Goal: Check status: Check status

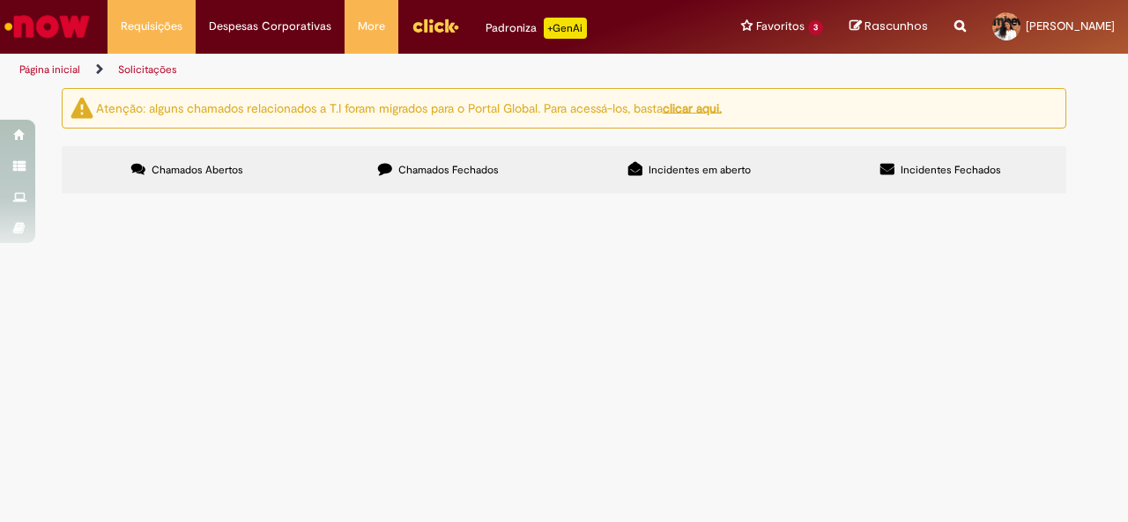
click at [439, 181] on label "Chamados Fechados" at bounding box center [438, 170] width 251 height 48
click at [442, 169] on span "Chamados Fechados" at bounding box center [448, 170] width 100 height 14
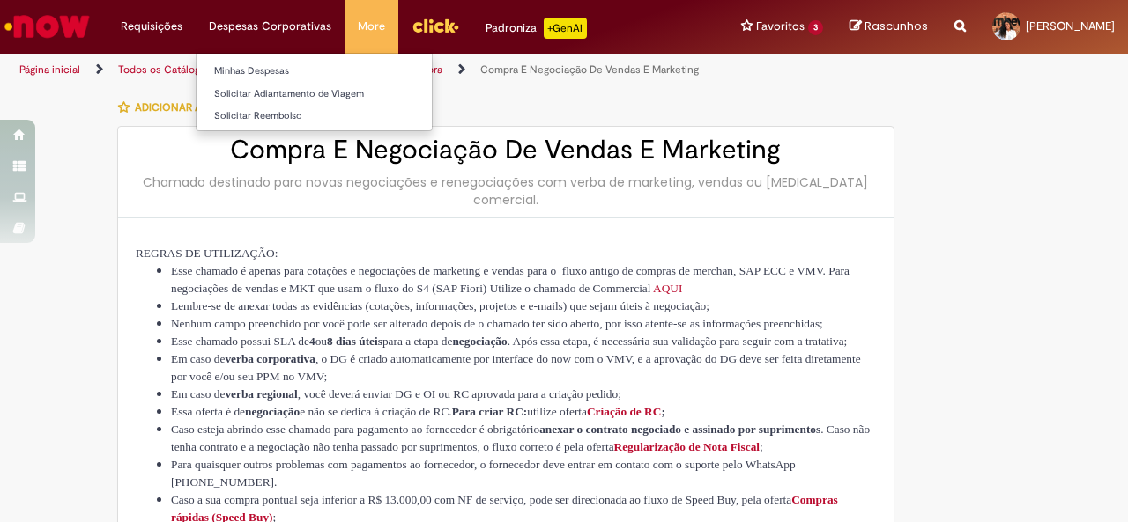
type input "**********"
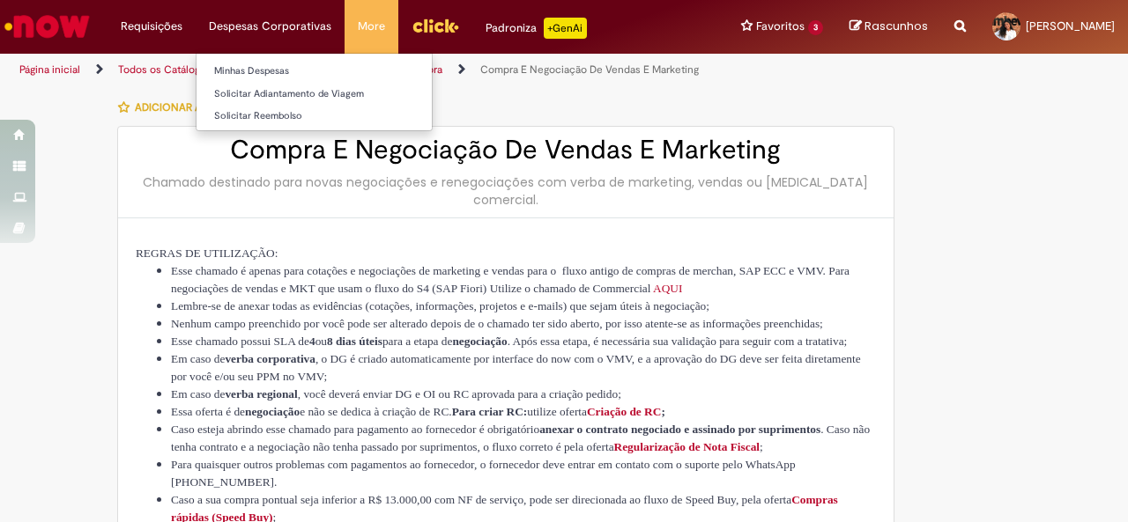
type input "**********"
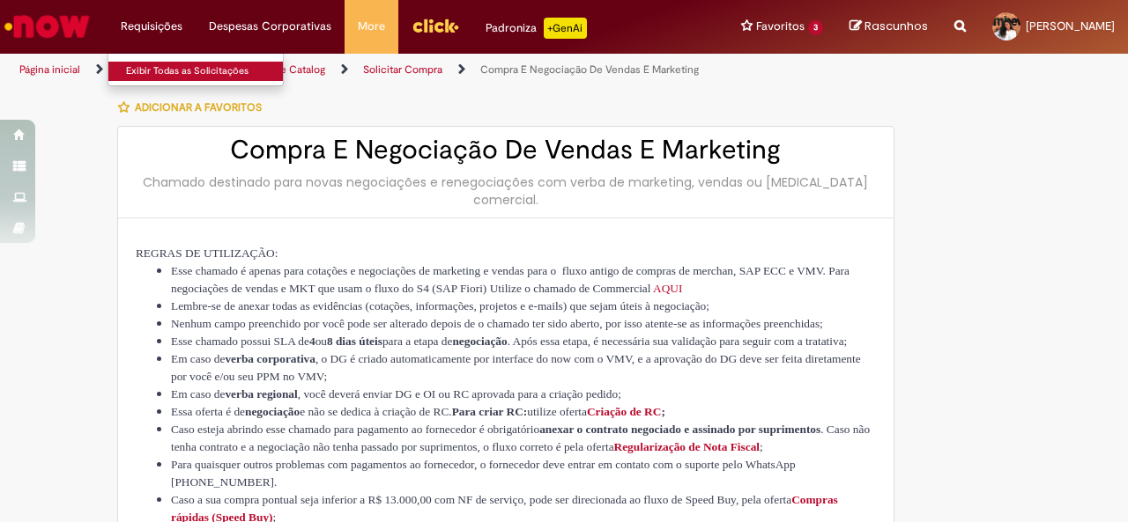
click at [169, 63] on link "Exibir Todas as Solicitações" at bounding box center [205, 71] width 194 height 19
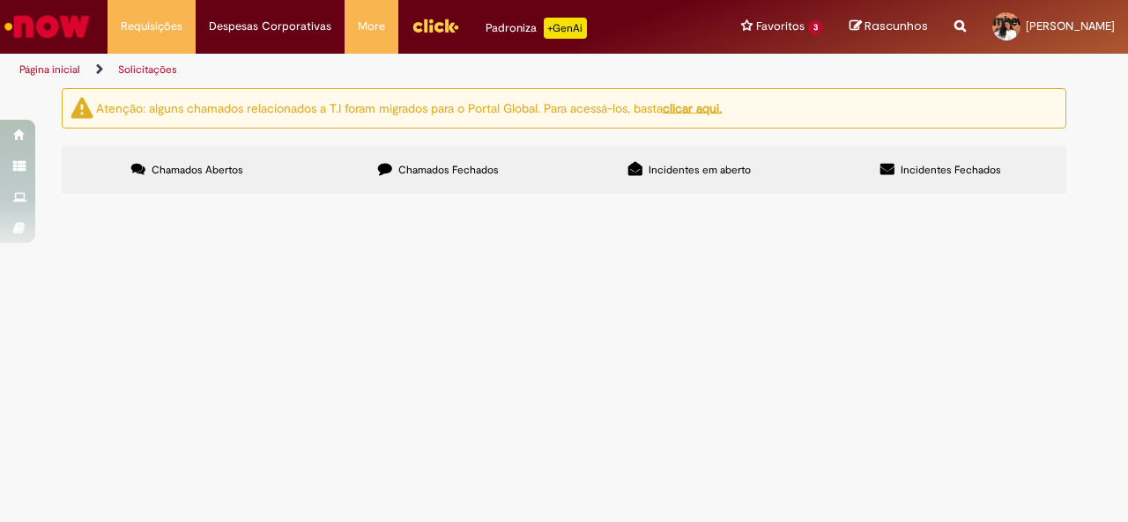
click at [386, 175] on label "Chamados Fechados" at bounding box center [438, 170] width 251 height 48
click at [0, 0] on span "Pagamento de doação dos cinco filtros de AMA." at bounding box center [0, 0] width 0 height 0
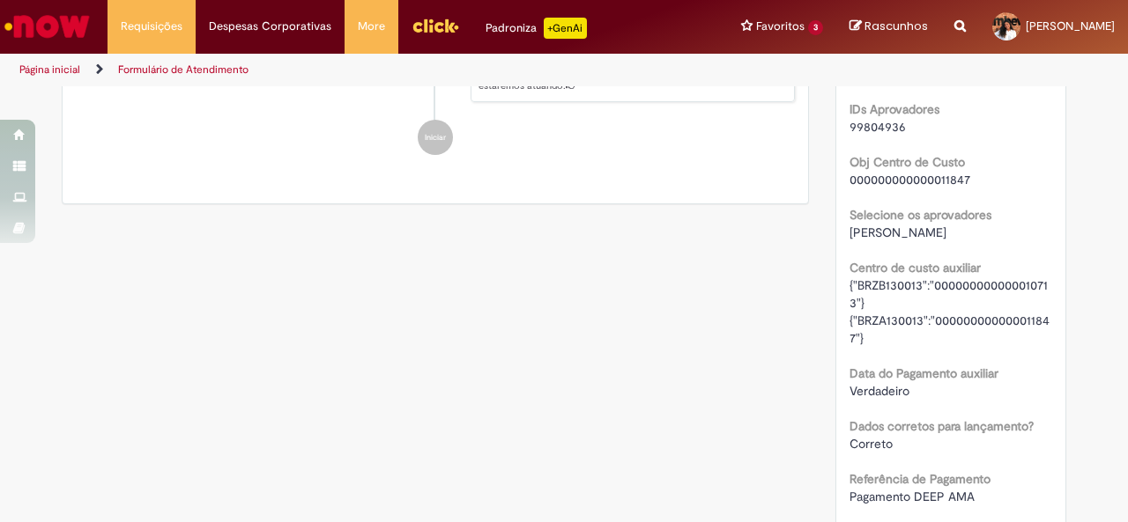
scroll to position [1730, 0]
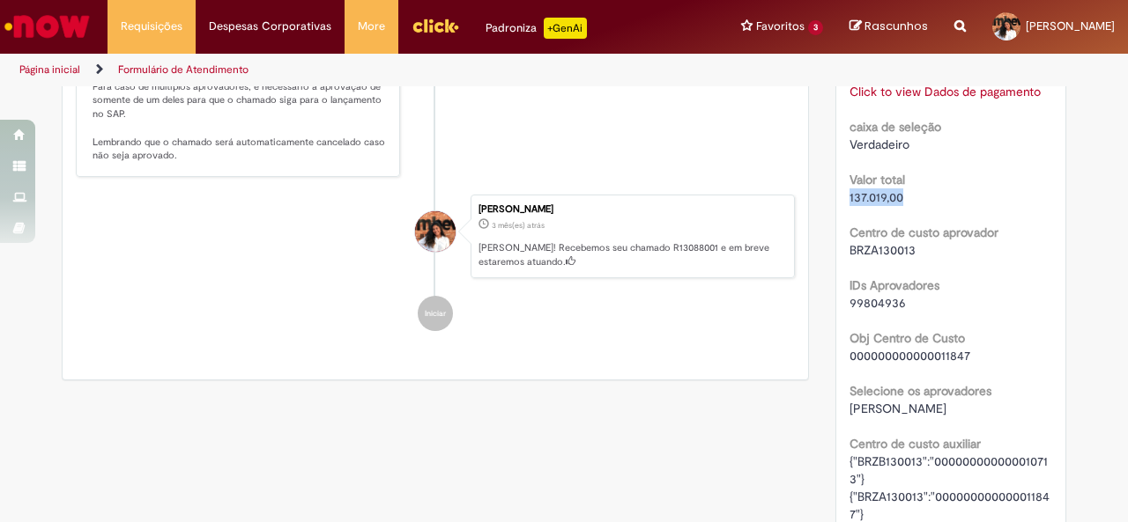
drag, startPoint x: 906, startPoint y: 202, endPoint x: 828, endPoint y: 202, distance: 77.5
copy span "137.019,00"
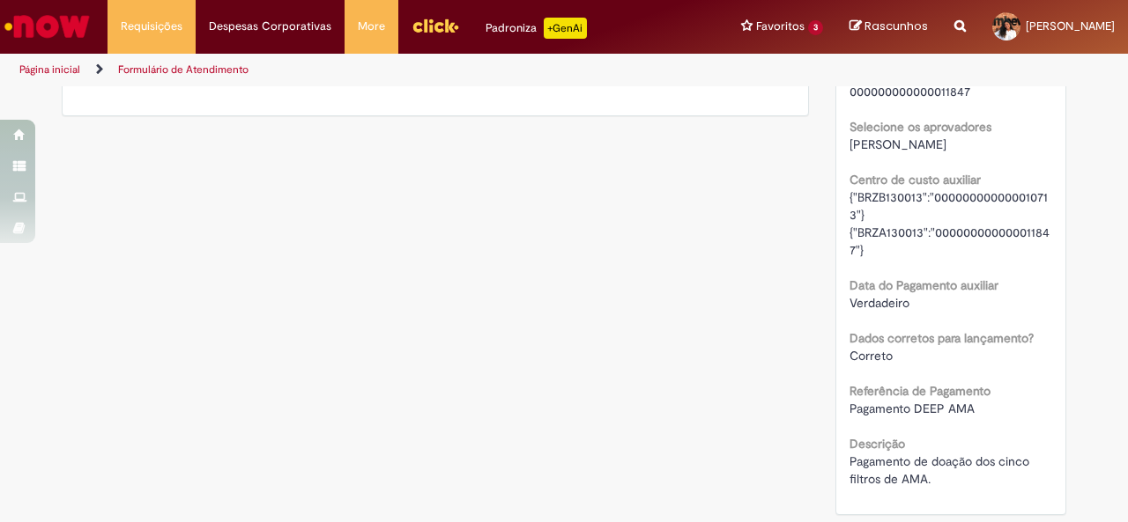
scroll to position [1642, 0]
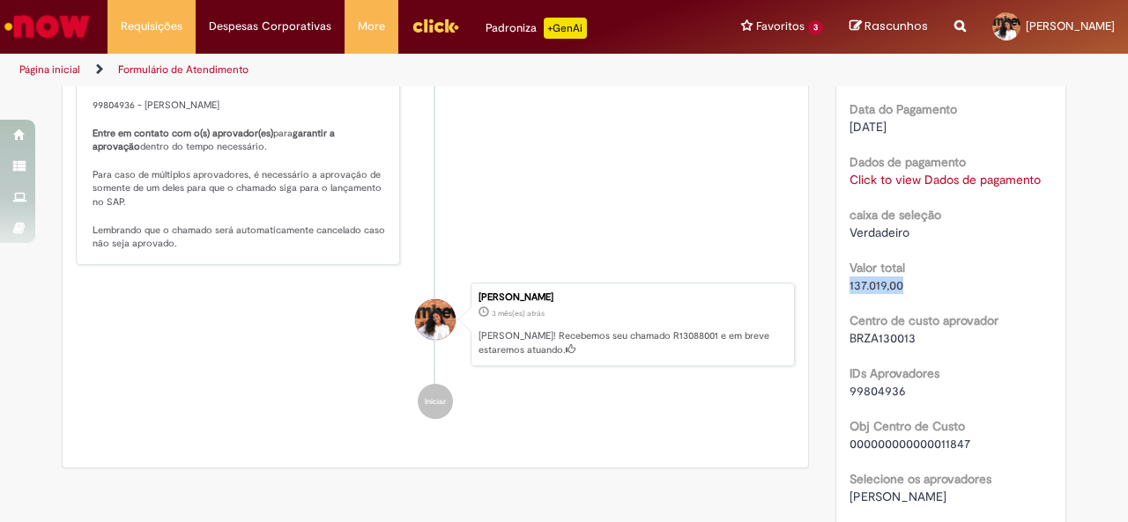
click at [953, 159] on b "Dados de pagamento" at bounding box center [907, 162] width 116 height 16
click at [955, 168] on b "Dados de pagamento" at bounding box center [907, 162] width 116 height 16
click at [957, 174] on link "Click to view Dados de pagamento" at bounding box center [944, 180] width 191 height 16
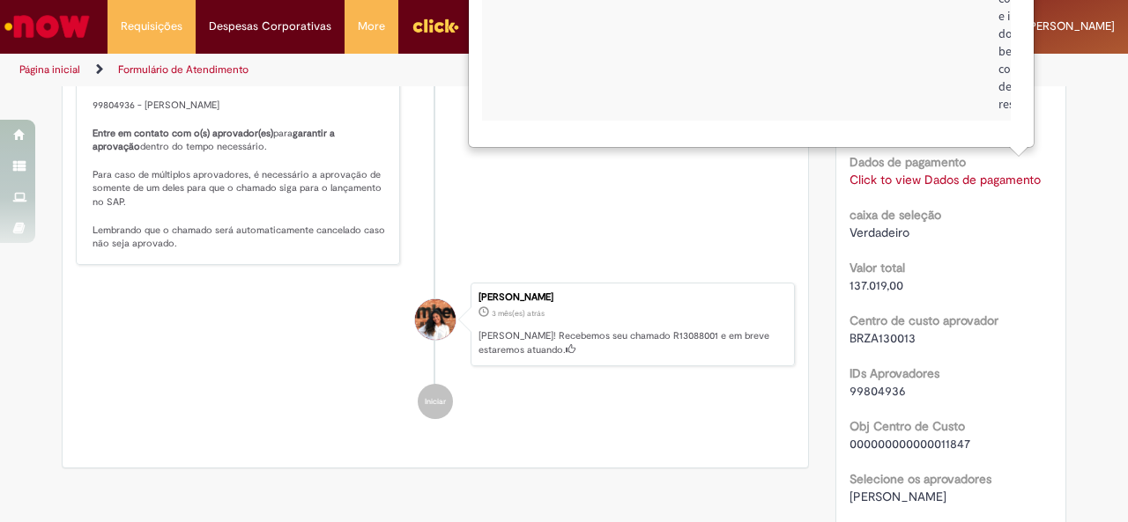
scroll to position [0, 212]
click at [988, 324] on b "Centro de custo aprovador" at bounding box center [923, 321] width 149 height 16
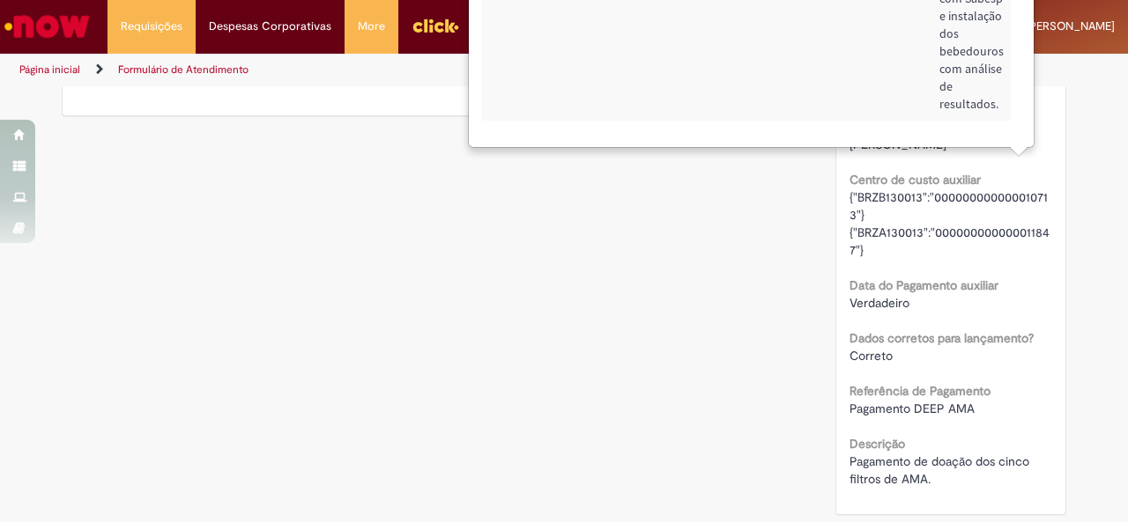
click at [878, 433] on div "Descrição Pagamento de doação dos cinco filtros de AMA." at bounding box center [951, 459] width 204 height 57
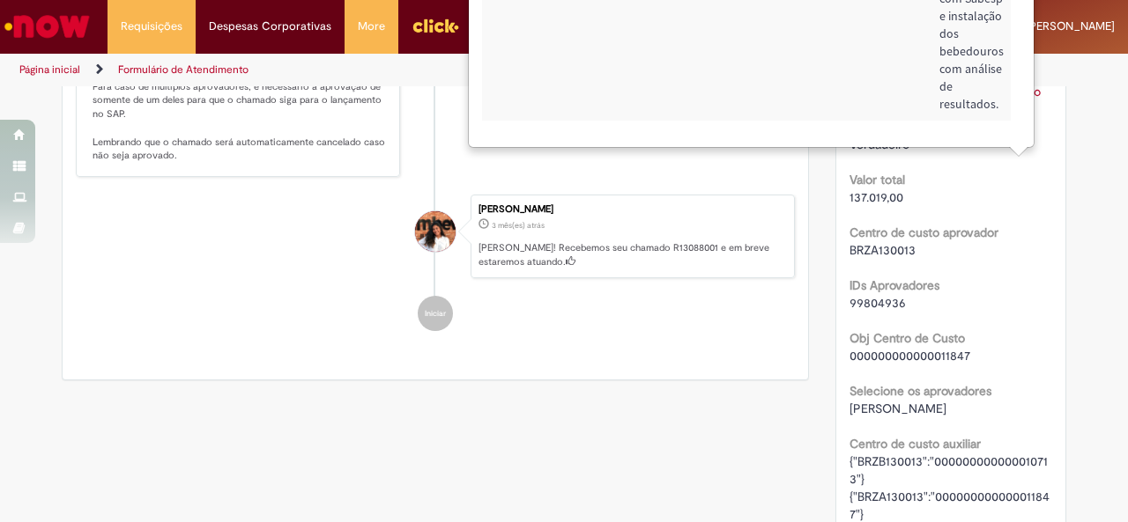
scroll to position [1378, 0]
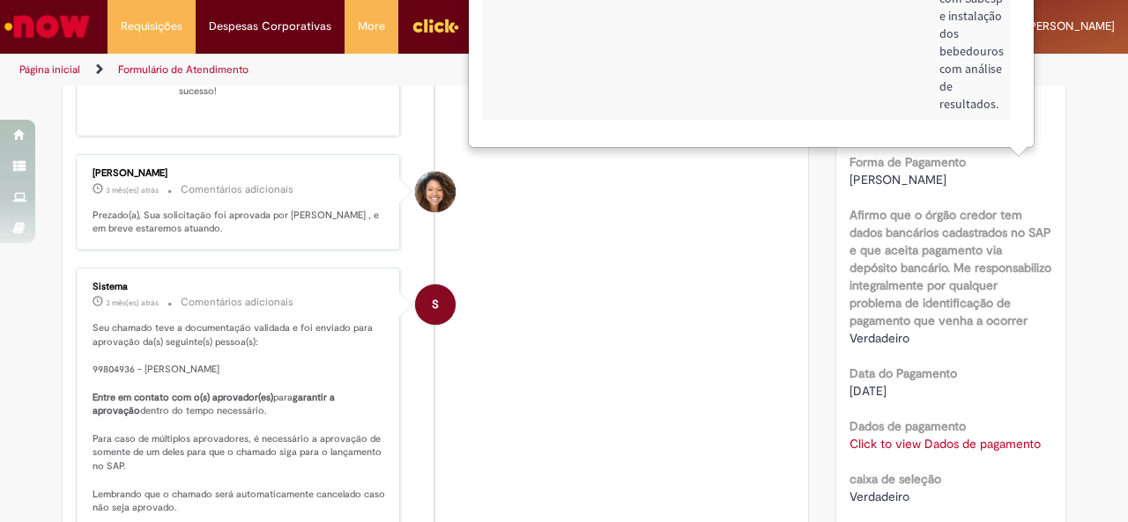
drag, startPoint x: 583, startPoint y: 77, endPoint x: 794, endPoint y: 267, distance: 283.8
click at [627, 295] on body "Pular para o conteúdo da página Requisições Exibir Todas as Solicitações Requis…" at bounding box center [564, 261] width 1128 height 522
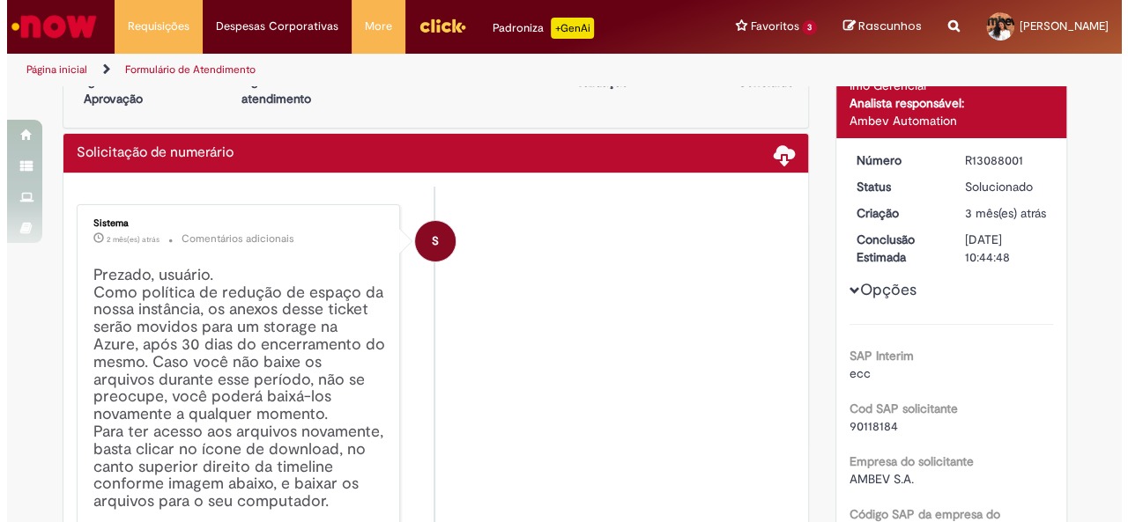
scroll to position [0, 0]
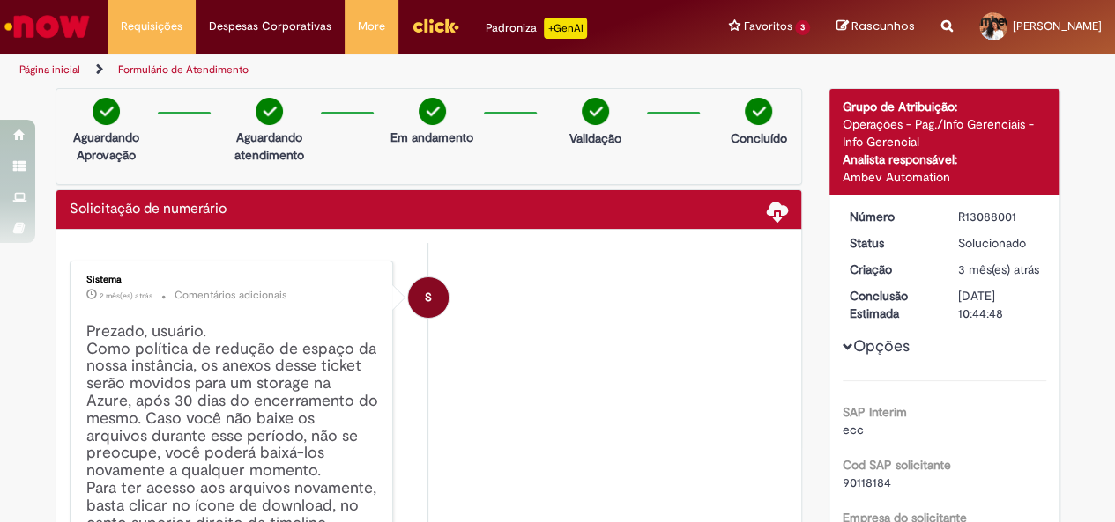
click at [144, 57] on ul "Exibir Todas as Solicitações" at bounding box center [195, 69] width 176 height 33
click at [150, 65] on link "Exibir Todas as Solicitações" at bounding box center [205, 71] width 194 height 19
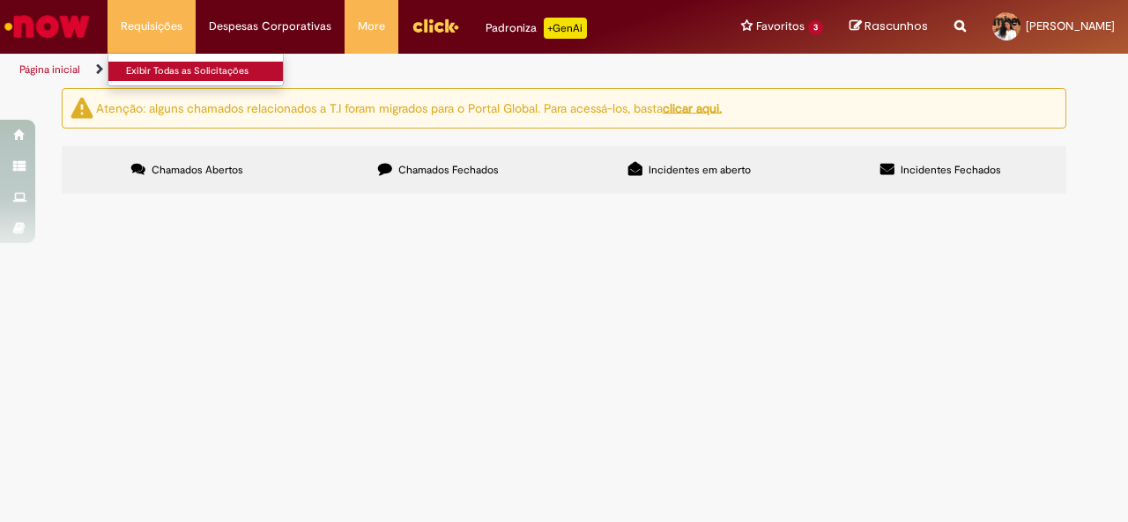
click at [194, 73] on link "Exibir Todas as Solicitações" at bounding box center [205, 71] width 194 height 19
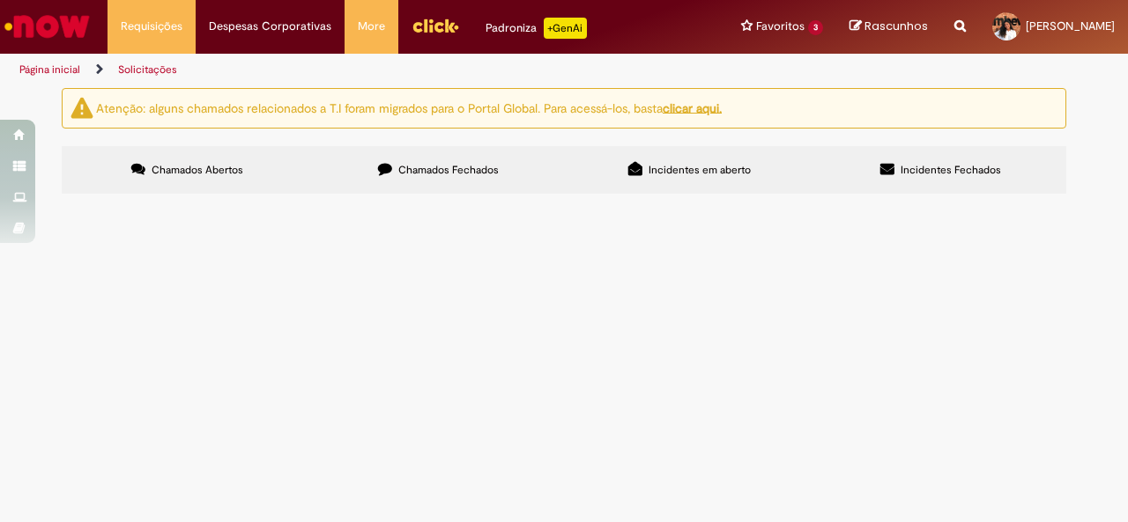
click at [441, 173] on span "Chamados Fechados" at bounding box center [448, 170] width 100 height 14
click at [0, 0] on link at bounding box center [0, 0] width 0 height 0
click at [0, 0] on span "A proposta, em anexo, pede contrato até 2028, acredito que o possível é até fim…" at bounding box center [0, 0] width 0 height 0
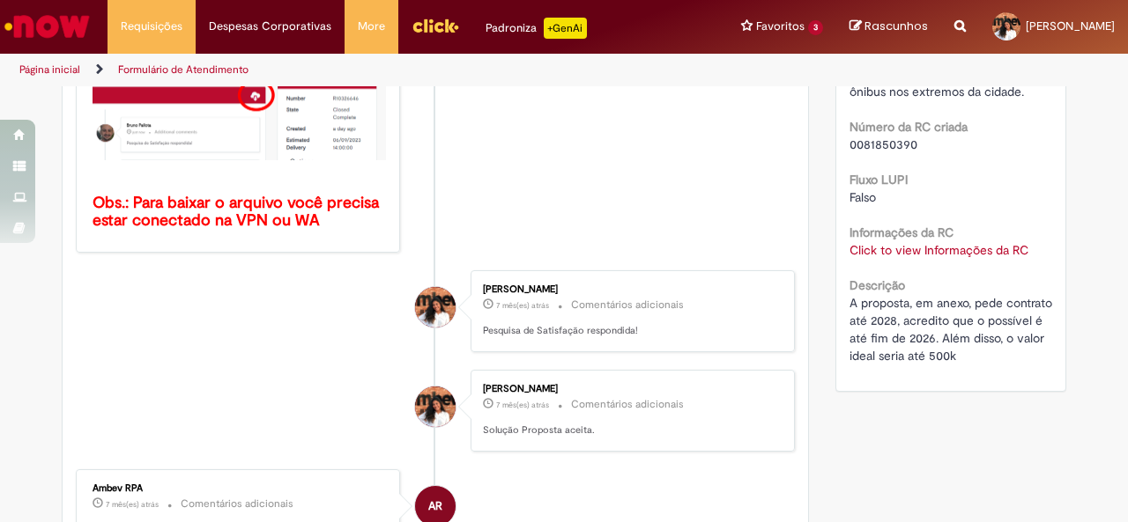
scroll to position [659, 0]
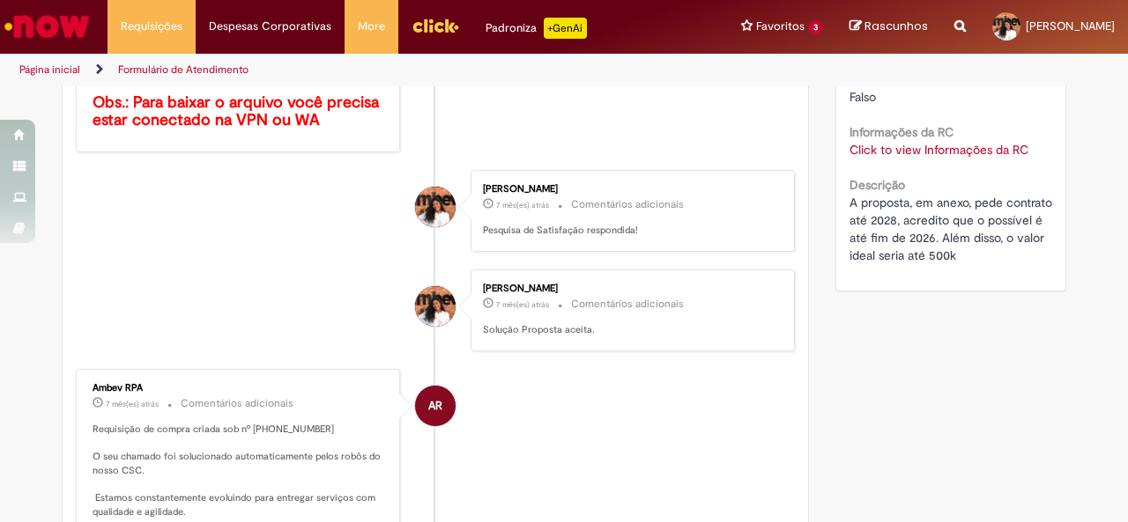
click at [940, 155] on link "Click to view Informações da RC" at bounding box center [938, 150] width 179 height 16
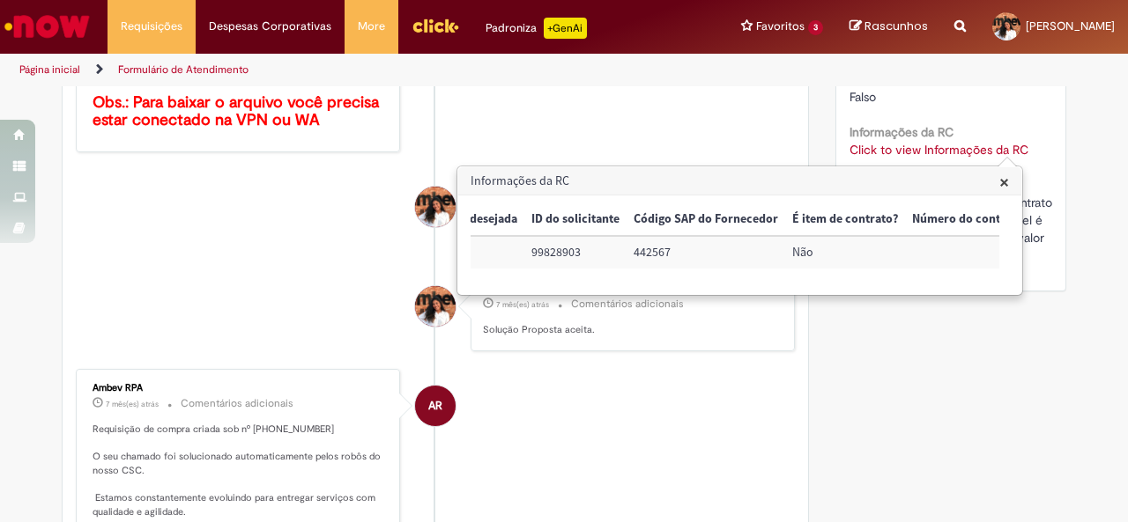
scroll to position [0, 491]
click at [593, 392] on li "AR Ambev RPA 7 mês(es) atrás 7 meses atrás Comentários adicionais Requisição de…" at bounding box center [435, 479] width 719 height 220
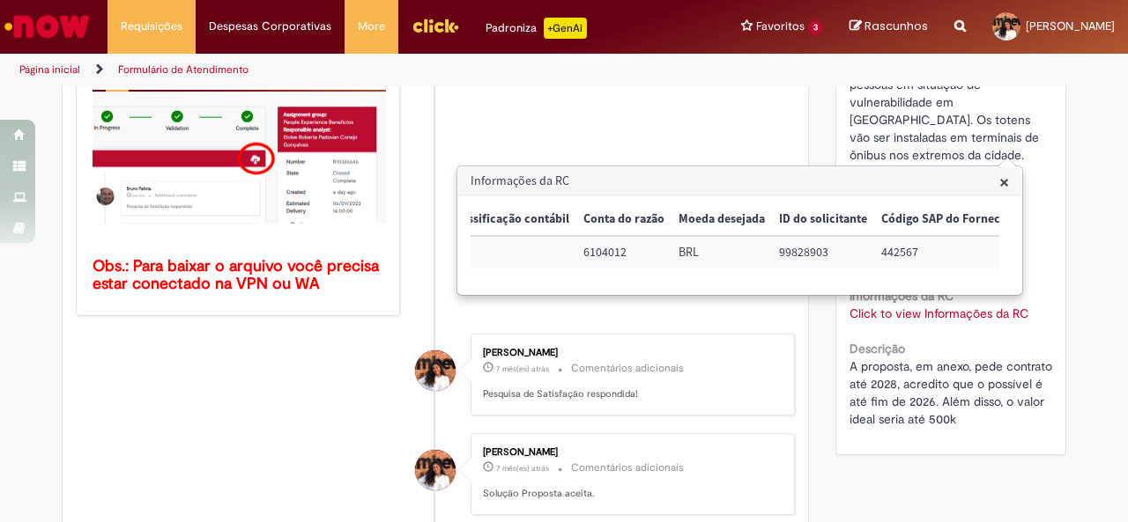
scroll to position [493, 0]
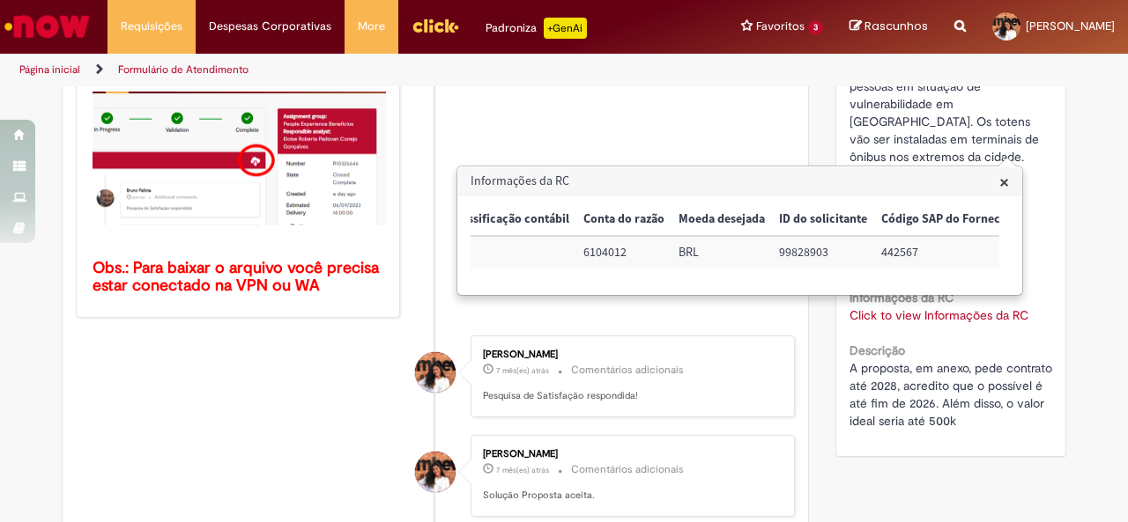
click at [999, 179] on span "×" at bounding box center [1004, 182] width 10 height 24
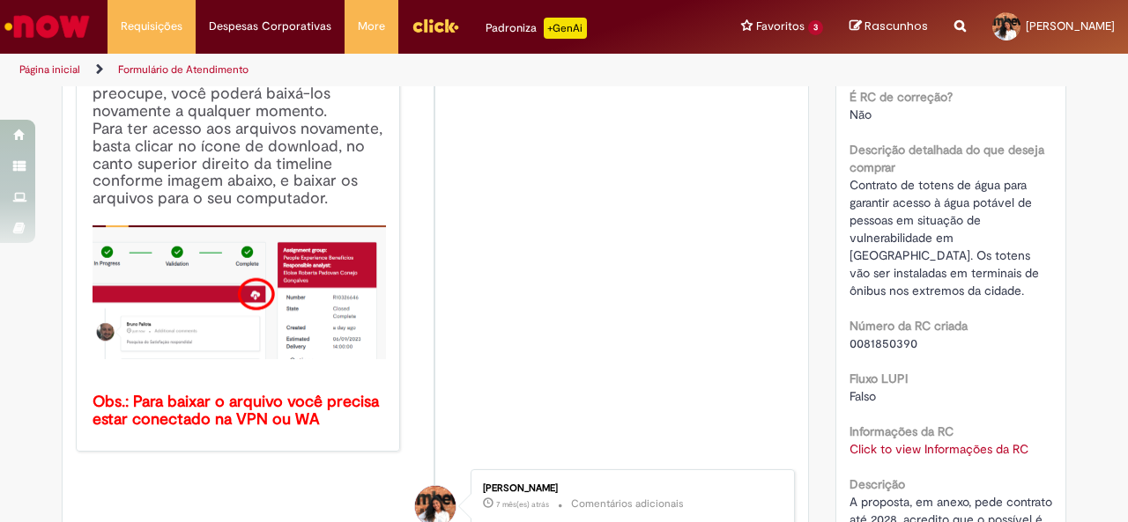
scroll to position [384, 0]
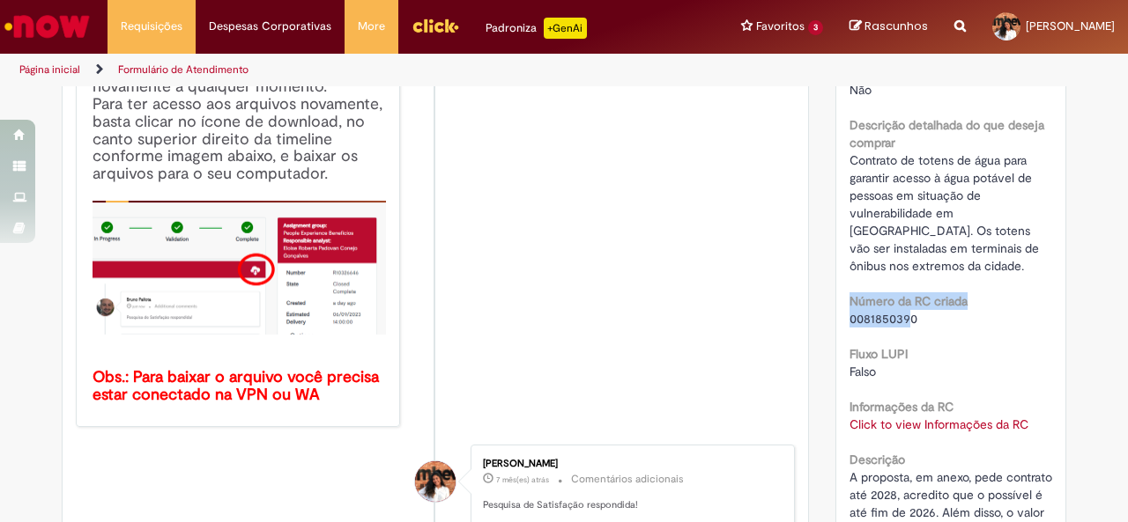
drag, startPoint x: 904, startPoint y: 325, endPoint x: 830, endPoint y: 300, distance: 78.0
click at [836, 302] on div "Número R12571867 Status Solucionado Criação 7 mês(es) atrás 7 meses atrás Opçõe…" at bounding box center [951, 179] width 230 height 773
click at [836, 300] on div "Número R12571867 Status Solucionado Criação 7 mês(es) atrás 7 meses atrás Opçõe…" at bounding box center [951, 179] width 230 height 773
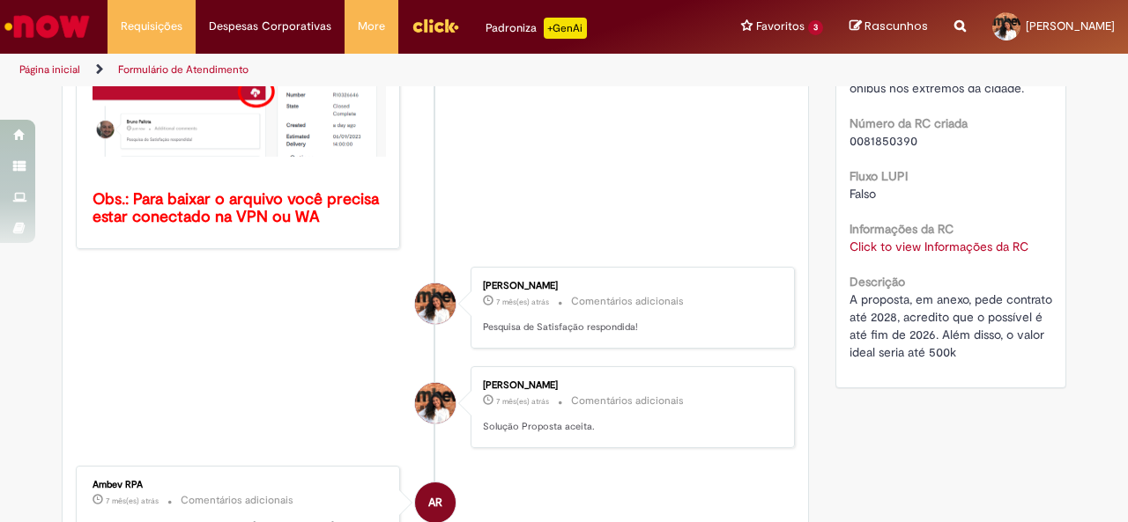
scroll to position [564, 0]
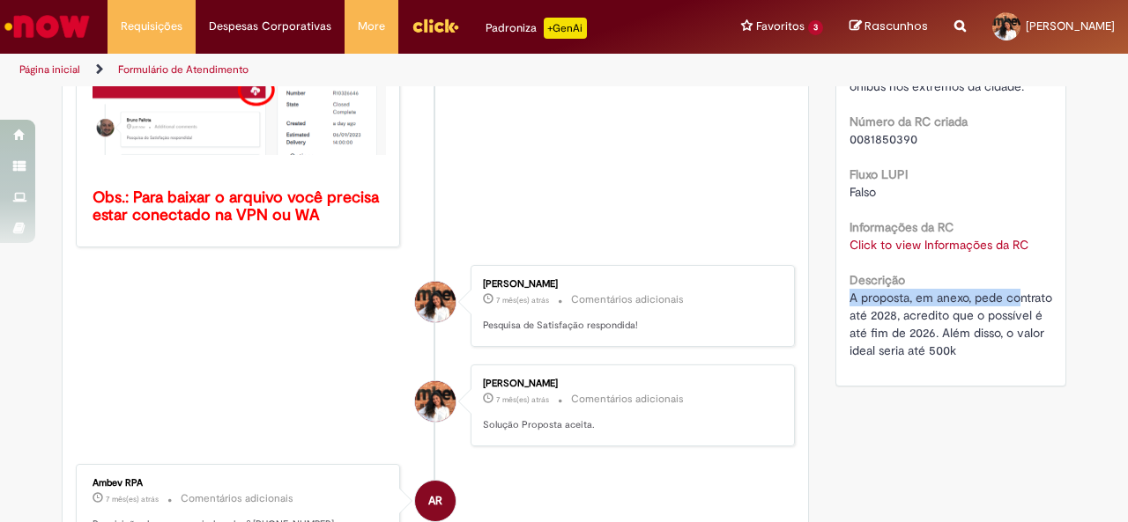
click at [952, 338] on div "Número R12571867 Status Solucionado Criação 7 mês(es) atrás 7 meses atrás Opçõe…" at bounding box center [951, -1] width 230 height 773
click at [988, 353] on span "A proposta, em anexo, pede contrato até 2028, acredito que o possível é até fim…" at bounding box center [952, 324] width 206 height 69
drag, startPoint x: 907, startPoint y: 341, endPoint x: 985, endPoint y: 357, distance: 79.1
click at [980, 356] on span "A proposta, em anexo, pede contrato até 2028, acredito que o possível é até fim…" at bounding box center [952, 324] width 206 height 69
click at [985, 357] on span "A proposta, em anexo, pede contrato até 2028, acredito que o possível é até fim…" at bounding box center [952, 324] width 206 height 69
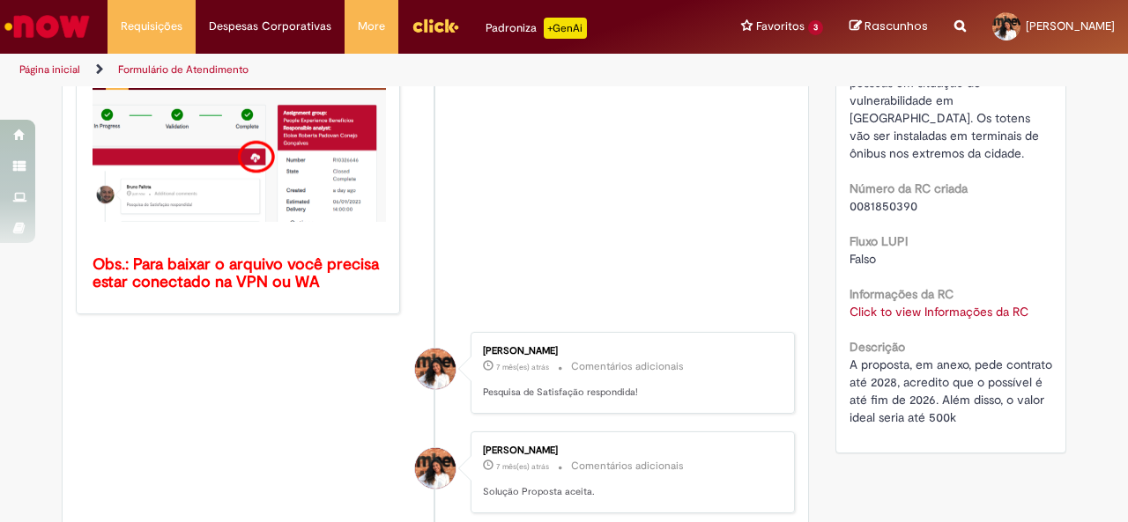
scroll to position [474, 0]
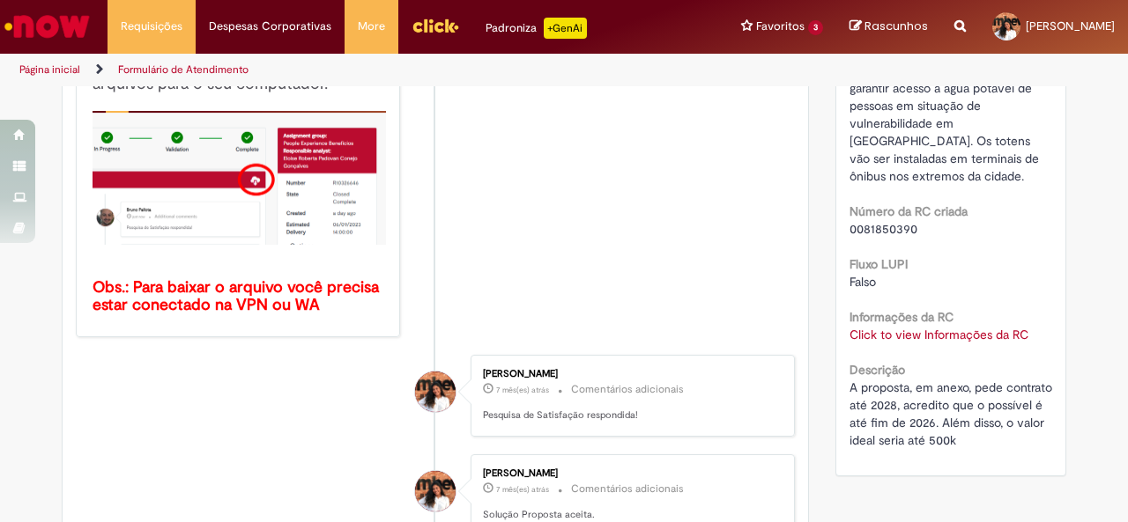
click at [886, 335] on link "Click to view Informações da RC" at bounding box center [938, 335] width 179 height 16
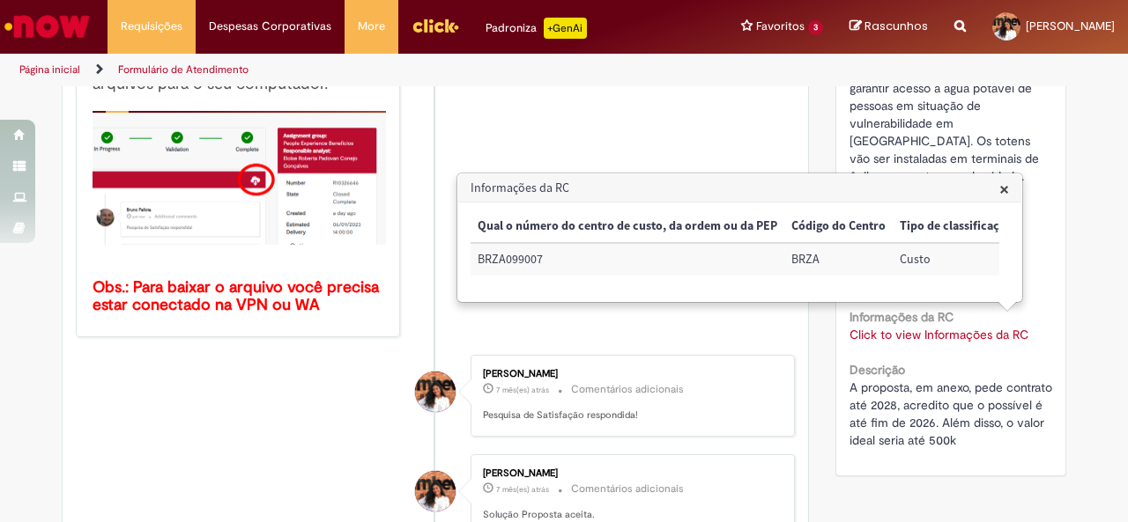
click at [772, 274] on td "BRZA099007" at bounding box center [627, 259] width 314 height 33
click at [753, 290] on div "Qual o número do centro de custo, da ordem ou da PEP Código do Centro Tipo de c…" at bounding box center [734, 252] width 529 height 83
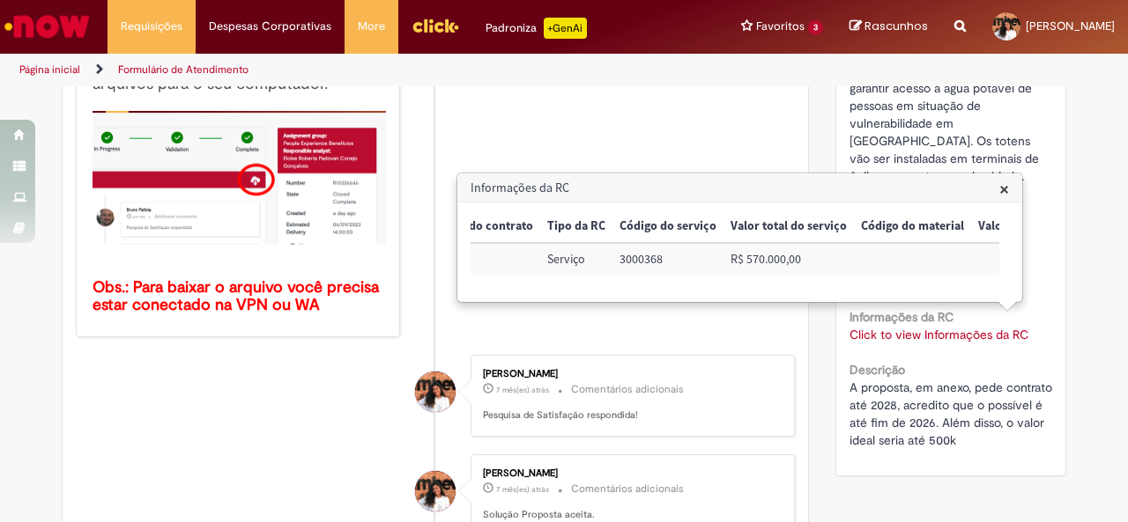
scroll to position [0, 1405]
click at [1000, 191] on span "×" at bounding box center [1004, 189] width 10 height 24
